Goal: Transaction & Acquisition: Purchase product/service

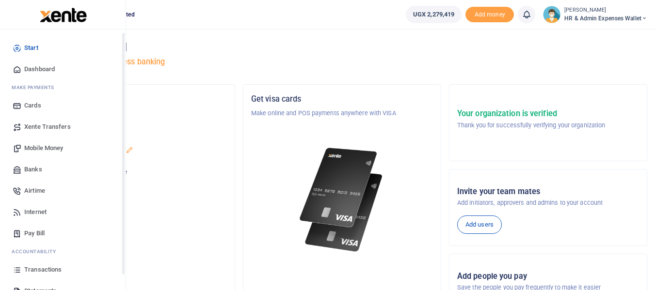
scroll to position [48, 0]
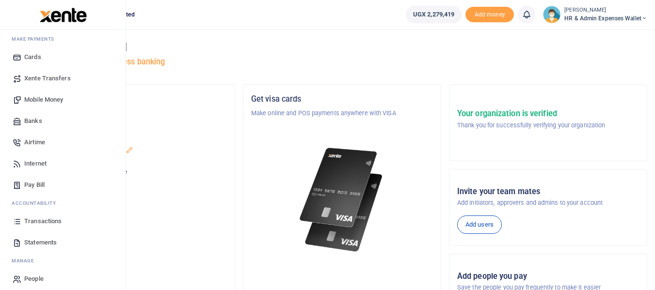
click at [53, 221] on span "Transactions" at bounding box center [42, 222] width 37 height 10
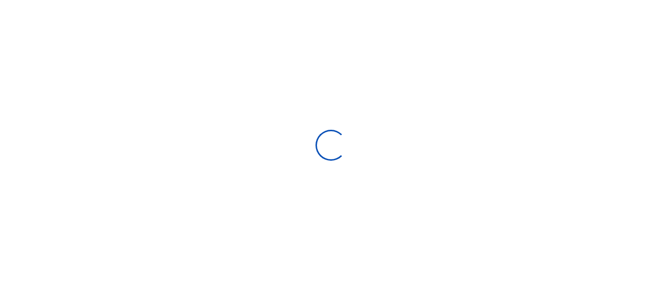
select select
type input "08/17/2025 - 09/15/2025"
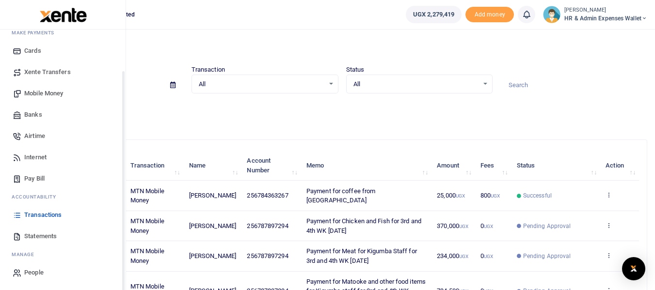
scroll to position [55, 0]
click at [43, 238] on span "Statements" at bounding box center [40, 236] width 32 height 10
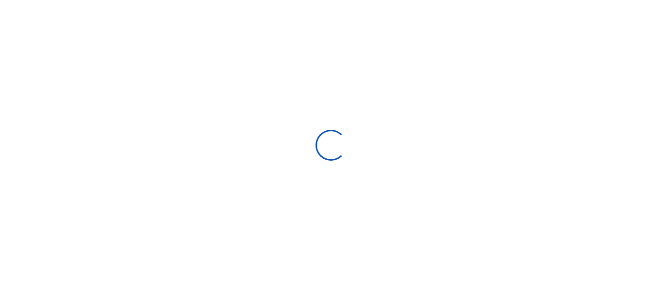
select select "ALL"
type input "[DATE] - [DATE]"
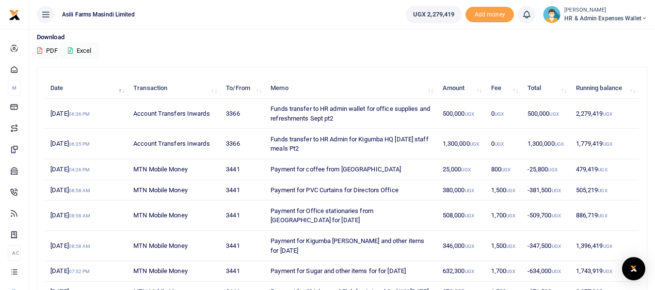
scroll to position [97, 0]
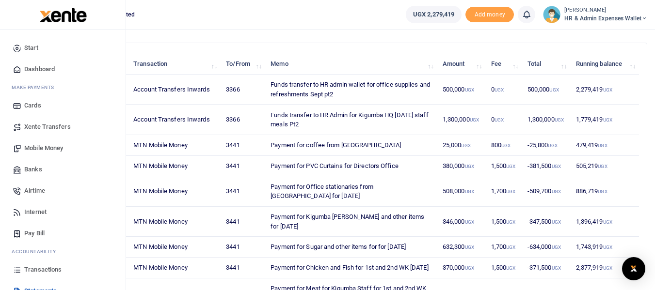
click at [46, 267] on span "Transactions" at bounding box center [42, 270] width 37 height 10
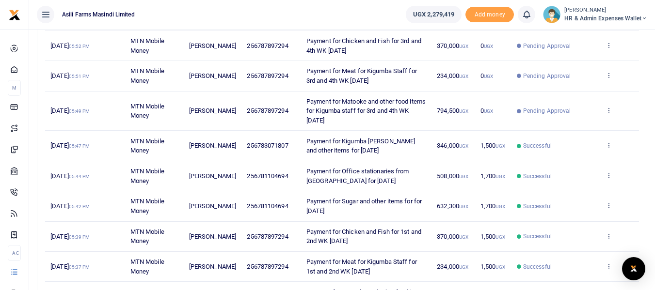
scroll to position [278, 0]
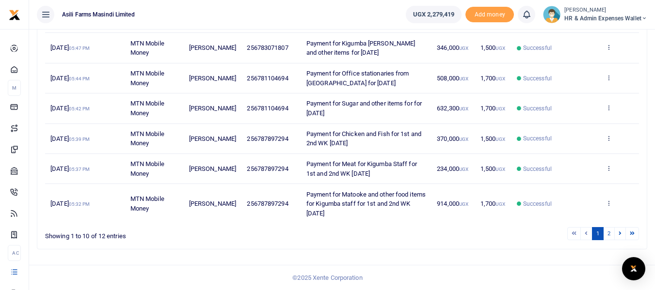
click at [378, 75] on span "Payment for Office stationaries from Kikubo for Sept 2025" at bounding box center [357, 78] width 103 height 17
drag, startPoint x: 365, startPoint y: 86, endPoint x: 296, endPoint y: 74, distance: 69.9
click at [301, 74] on td "Payment for Office stationaries from Kikubo for Sept 2025" at bounding box center [366, 79] width 130 height 30
copy span "Payment for Office stationaries from Kikubo for Sept 2025"
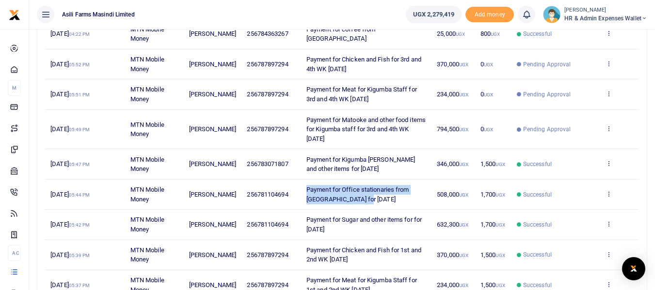
scroll to position [133, 0]
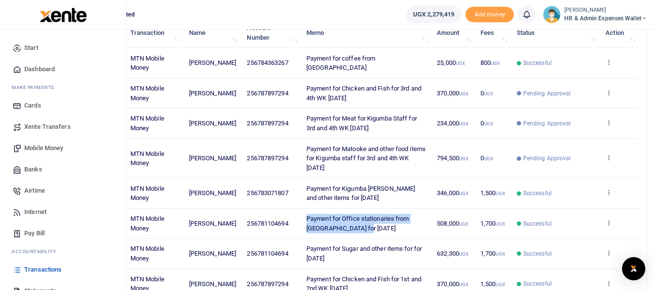
click at [42, 168] on link "Banks" at bounding box center [63, 169] width 110 height 21
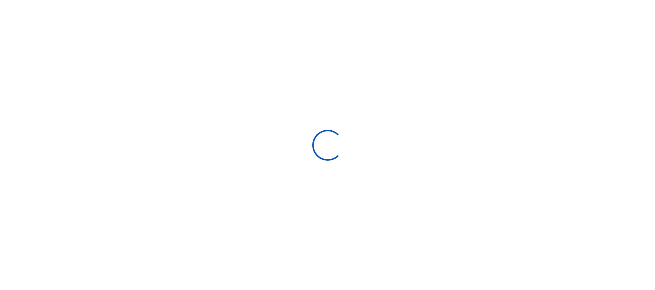
select select
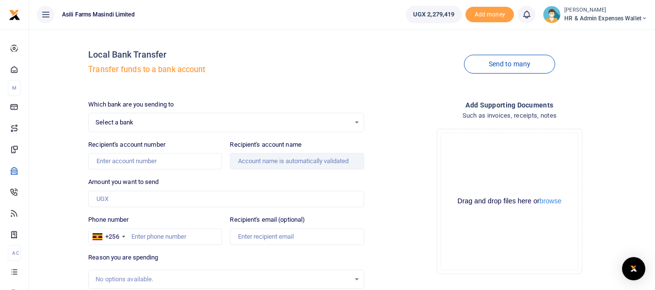
click at [147, 122] on span "Select a bank" at bounding box center [223, 123] width 254 height 10
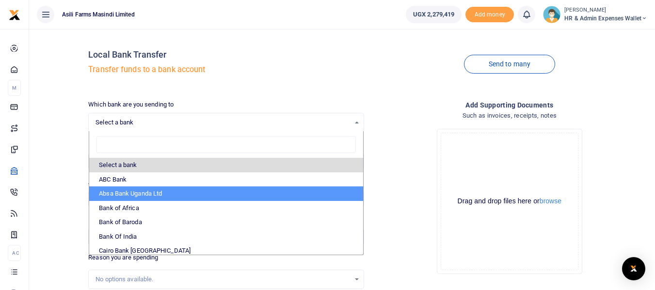
click at [129, 193] on li "Absa Bank Uganda Ltd" at bounding box center [225, 194] width 273 height 15
select select "ABSA"
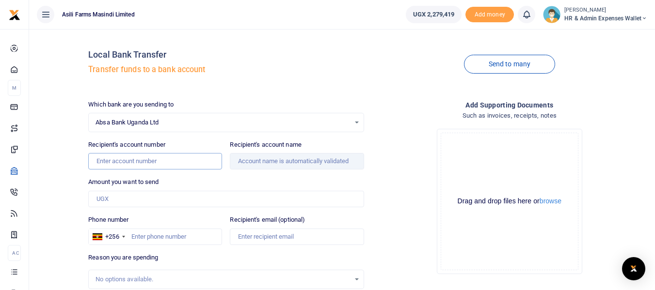
click at [140, 166] on input "Recipient's account number" at bounding box center [155, 161] width 134 height 16
type input "6002986106"
click at [269, 167] on input "Recipient's account name" at bounding box center [297, 161] width 134 height 16
type input "Karibuni Supermarket"
click at [114, 198] on input "Amount you want to send" at bounding box center [225, 199] width 275 height 16
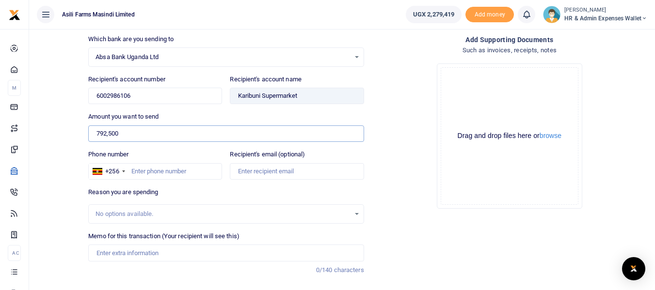
scroll to position [48, 0]
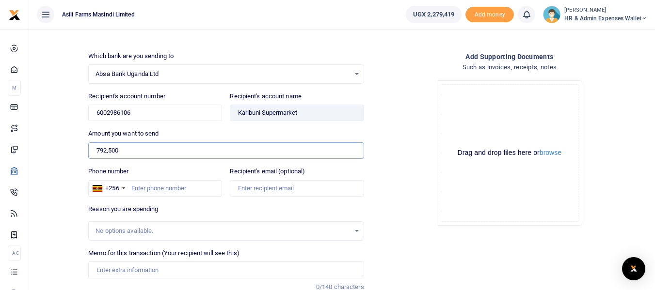
type input "792,500"
click at [159, 188] on input "Phone number" at bounding box center [155, 188] width 134 height 16
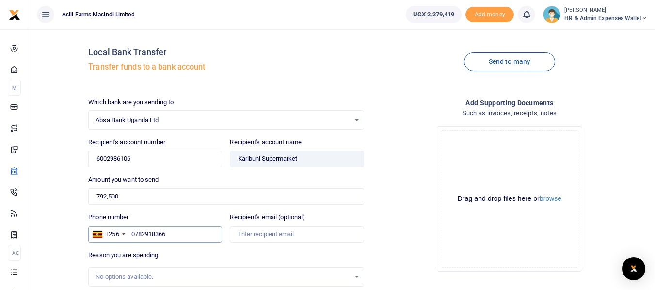
scroll to position [0, 0]
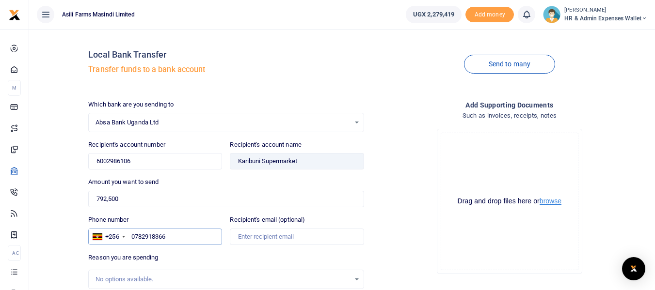
type input "0782918366"
click at [557, 203] on button "browse" at bounding box center [551, 201] width 22 height 7
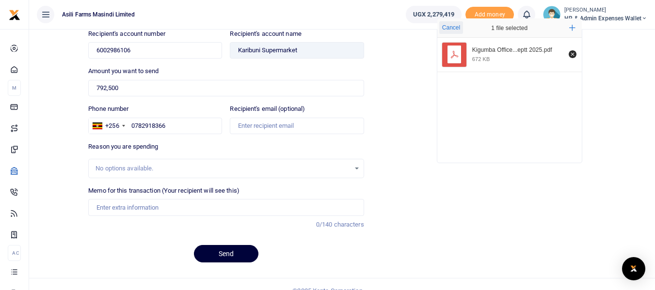
scroll to position [124, 0]
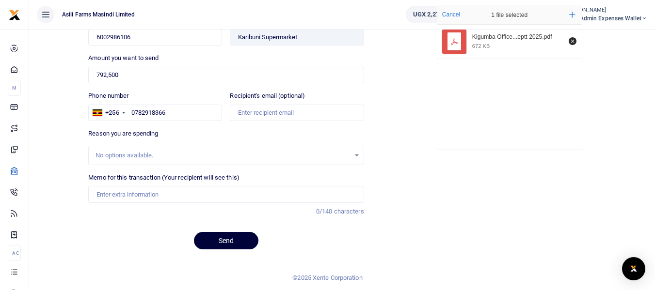
drag, startPoint x: 223, startPoint y: 239, endPoint x: 420, endPoint y: 202, distance: 201.1
click at [420, 202] on div "Which bank are you sending to Absa Bank Uganda Ltd Select an option... Select a…" at bounding box center [367, 117] width 567 height 282
click at [110, 195] on input "Memo for this transaction (Your recipient will see this)" at bounding box center [225, 194] width 275 height 16
paste input "Payment for Office stationaries from Karibu Supermarket Masindifor Sept 2025"
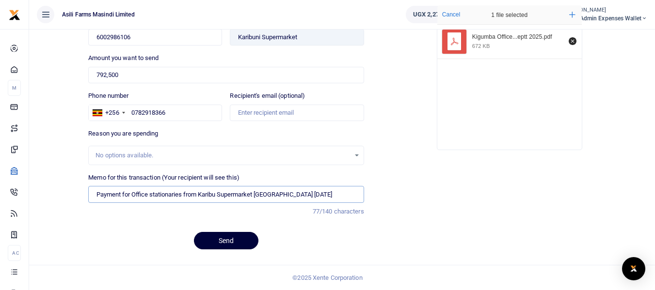
type input "Payment for Office stationaries from Karibu Supermarket Masindifor Sept 2025"
click at [229, 247] on button "Send" at bounding box center [226, 240] width 64 height 17
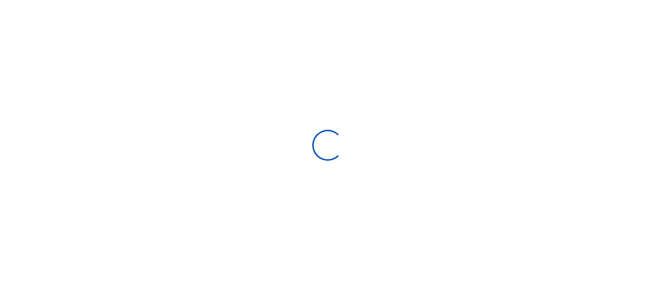
select select
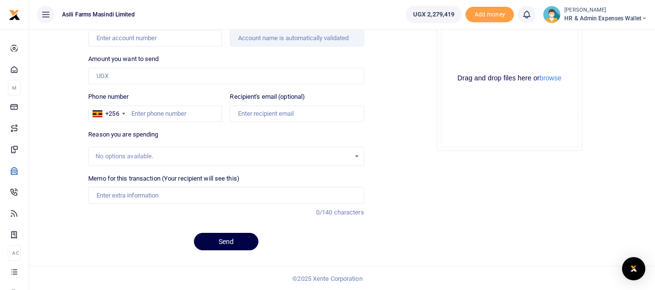
scroll to position [123, 0]
